Goal: Task Accomplishment & Management: Manage account settings

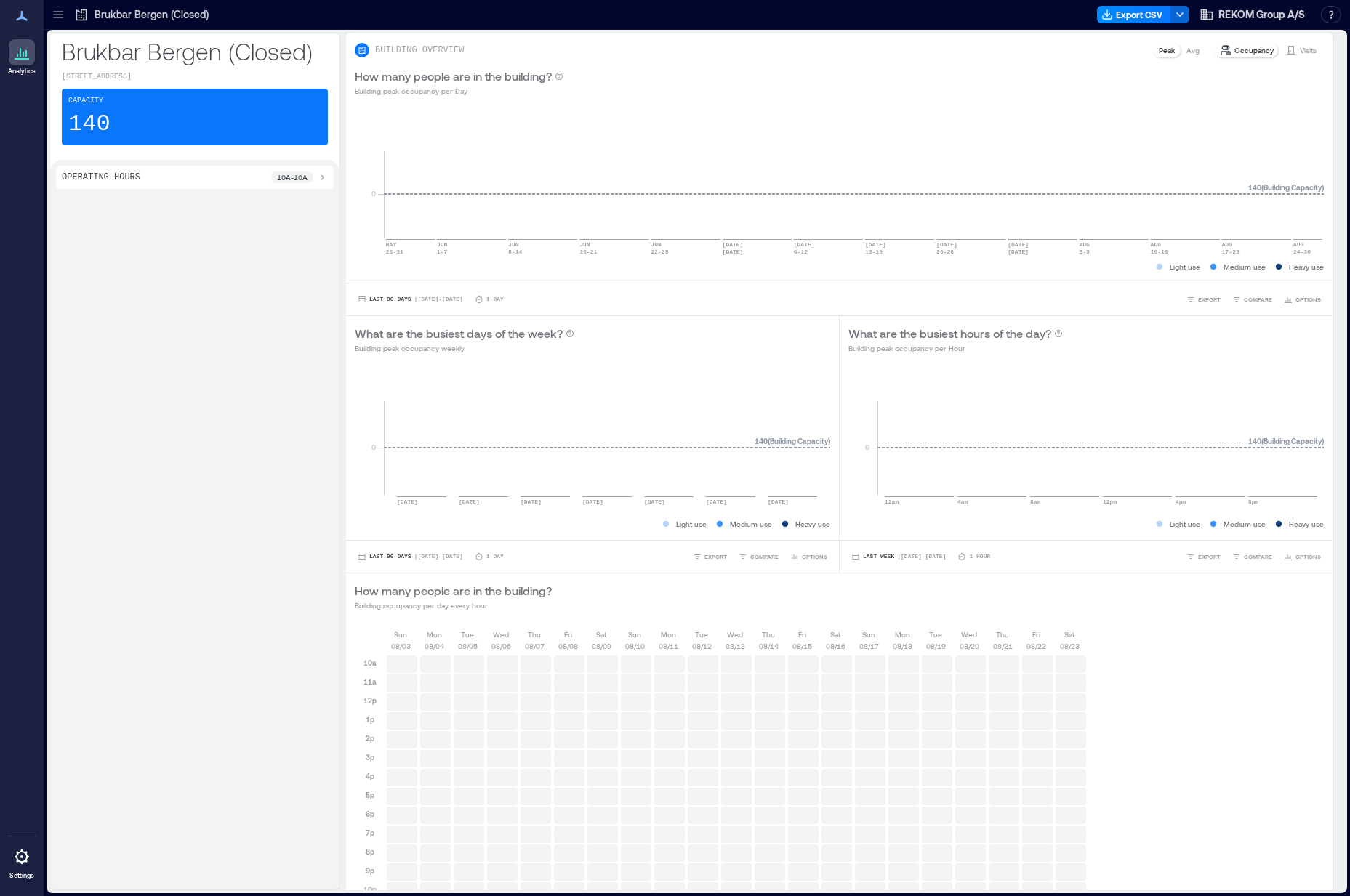
click at [23, 854] on icon at bounding box center [22, 857] width 18 height 18
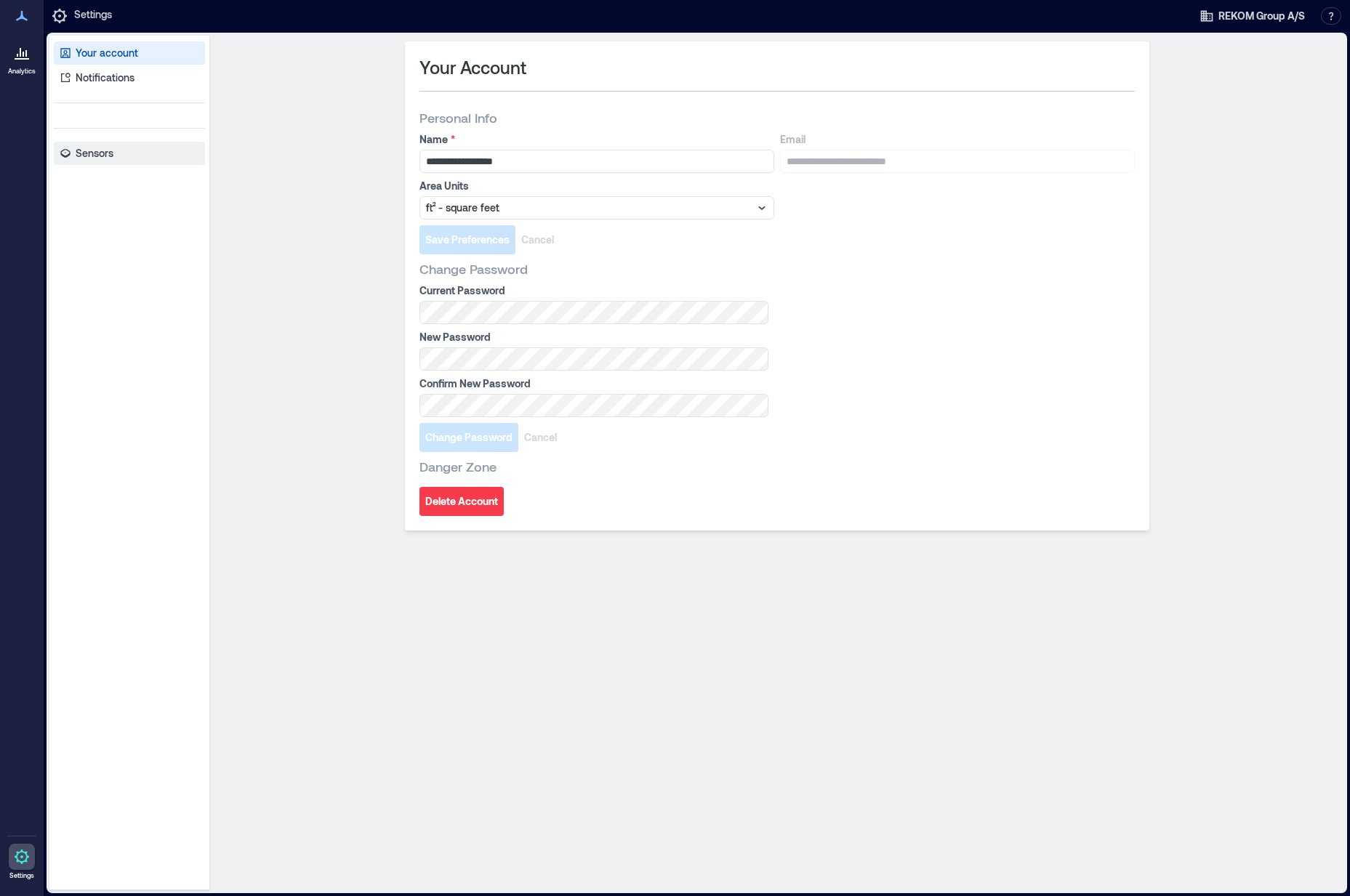
click at [120, 156] on link "Sensors" at bounding box center [129, 153] width 151 height 23
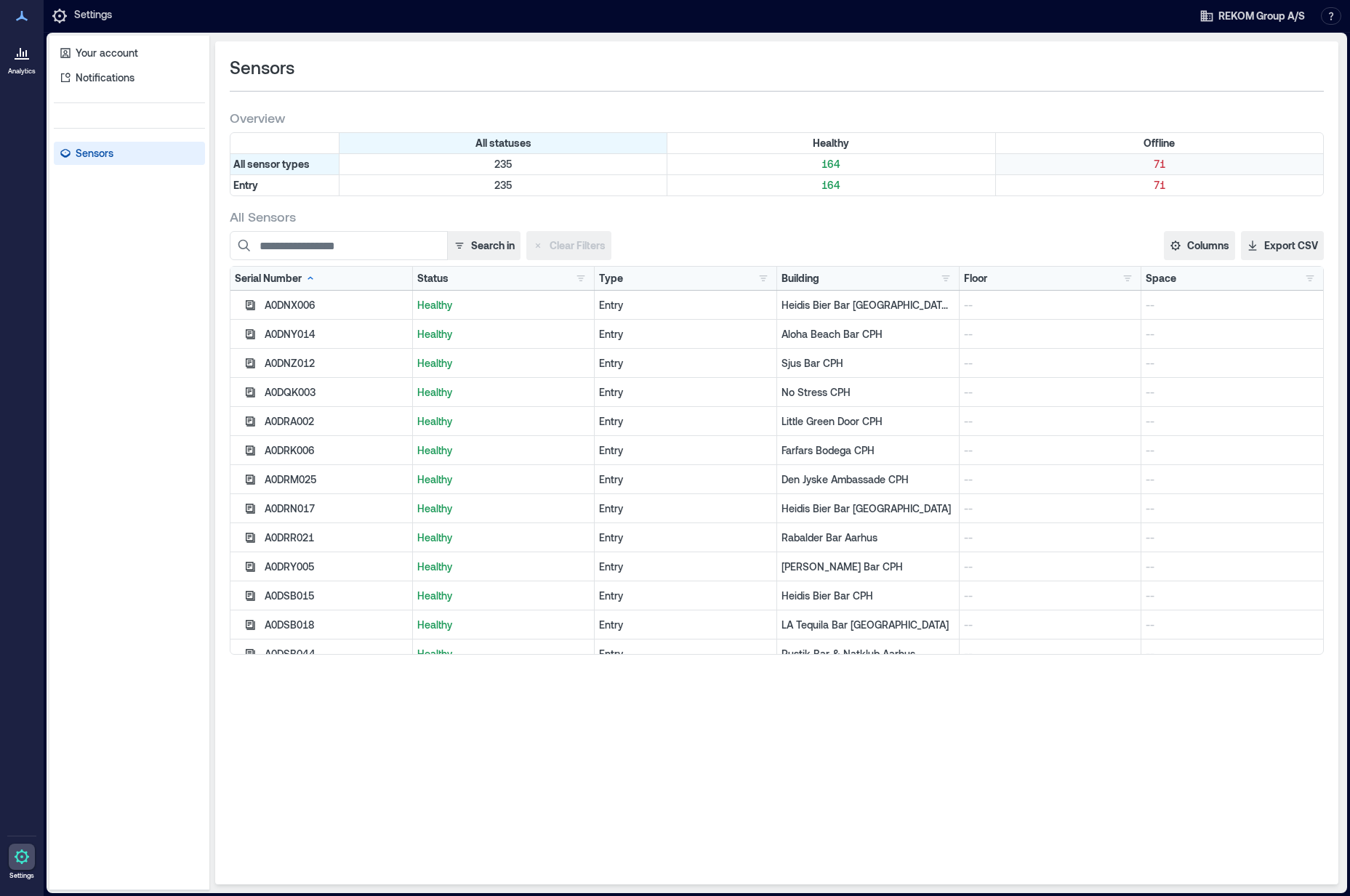
click at [1162, 167] on p "71" at bounding box center [1160, 164] width 321 height 14
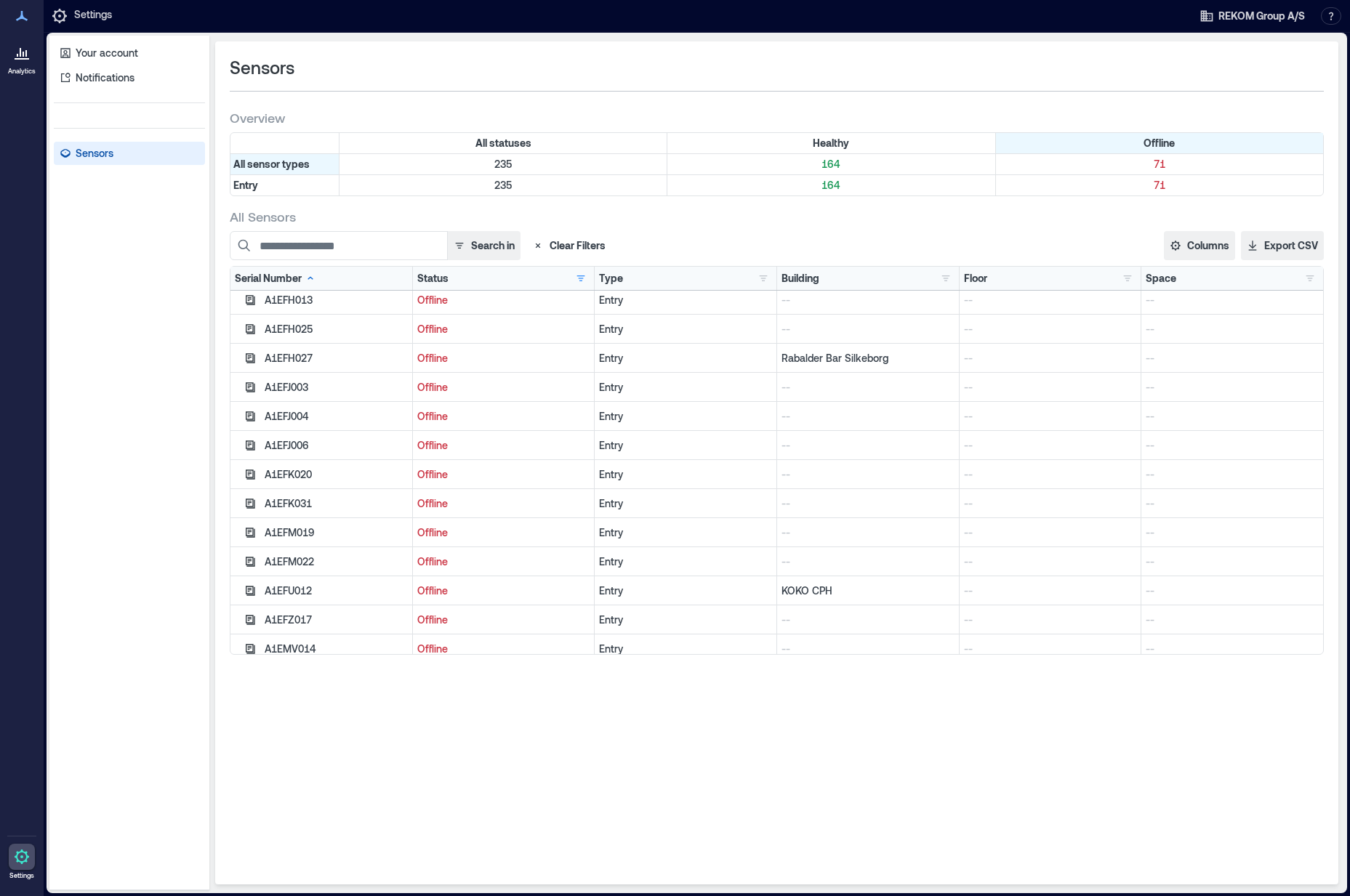
scroll to position [687, 0]
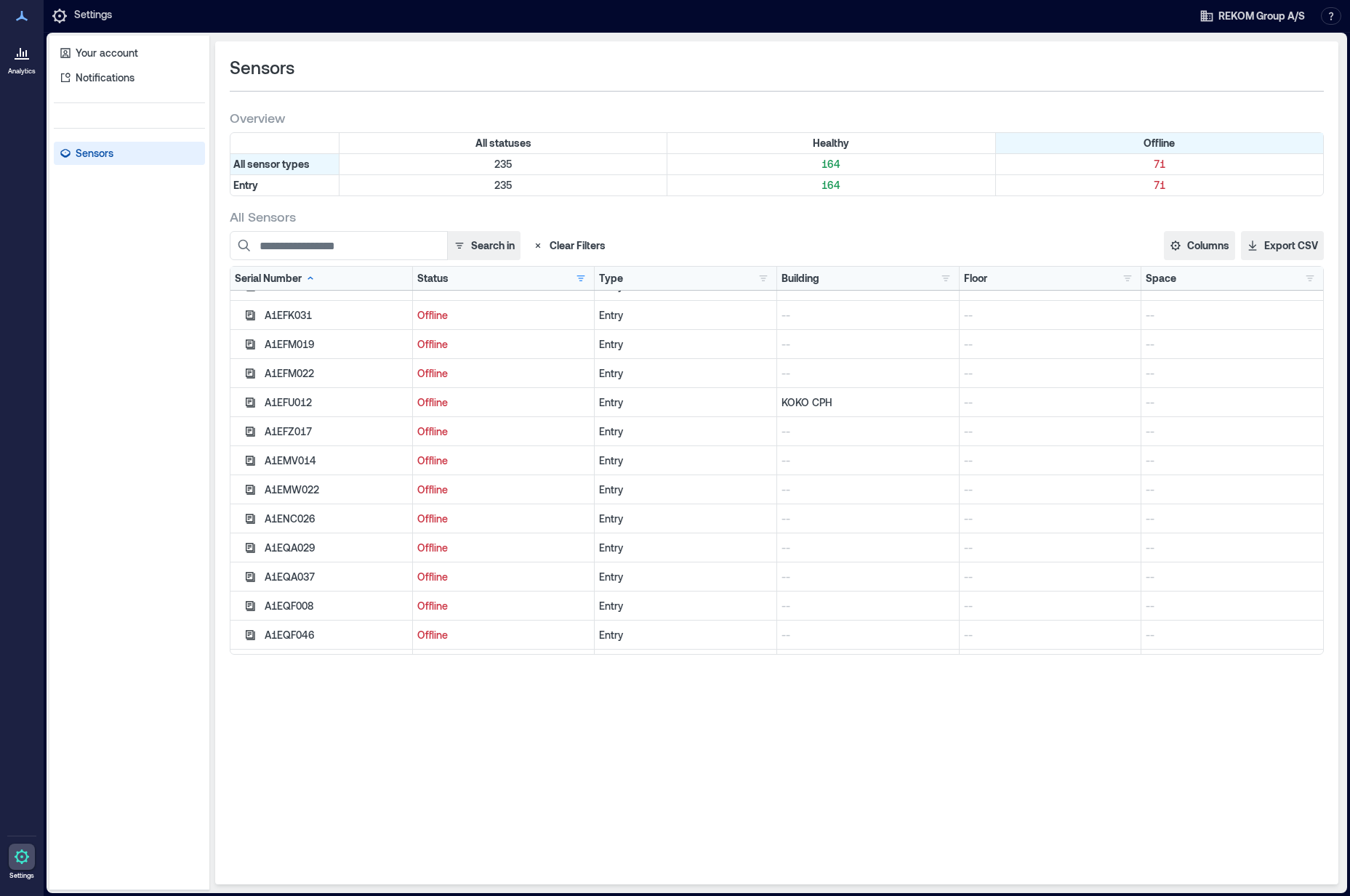
click at [442, 403] on p "Offline" at bounding box center [504, 402] width 173 height 14
click at [289, 405] on div "A1EFU012" at bounding box center [336, 402] width 143 height 14
click at [821, 399] on p "KOKO CPH" at bounding box center [869, 402] width 173 height 14
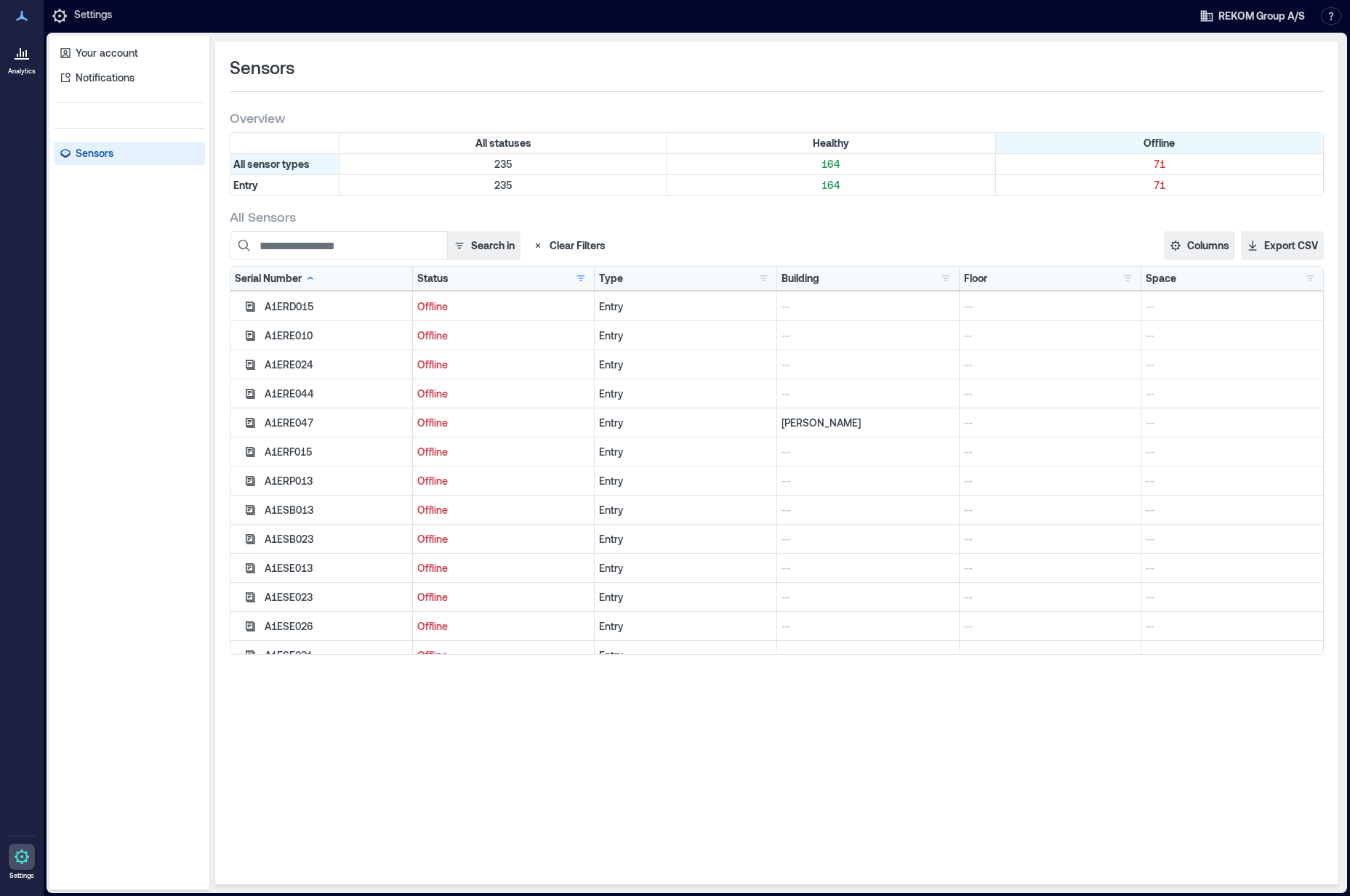
scroll to position [1140, 0]
